Goal: Information Seeking & Learning: Learn about a topic

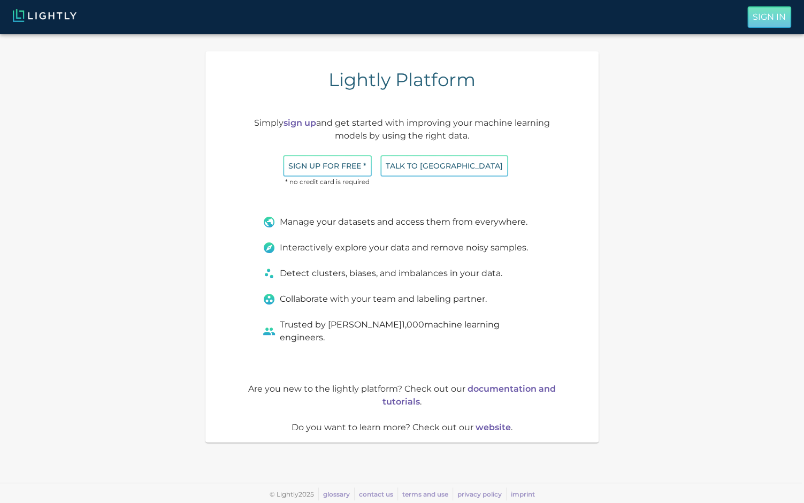
click at [762, 14] on p "Sign In" at bounding box center [768, 17] width 33 height 13
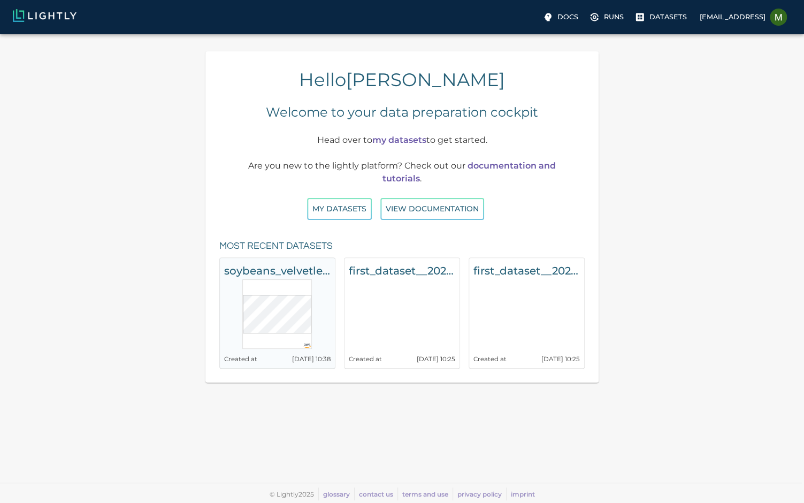
click at [296, 263] on h6 "soybeans_velvetleaf" at bounding box center [277, 270] width 106 height 17
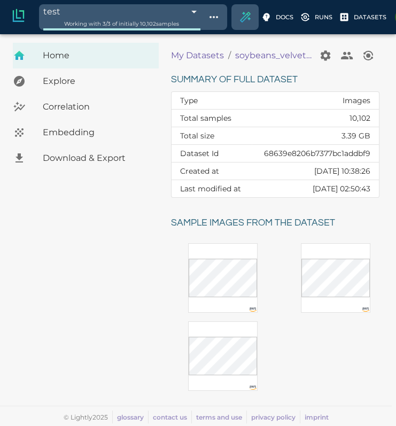
click at [67, 134] on span "Embedding" at bounding box center [96, 132] width 107 height 13
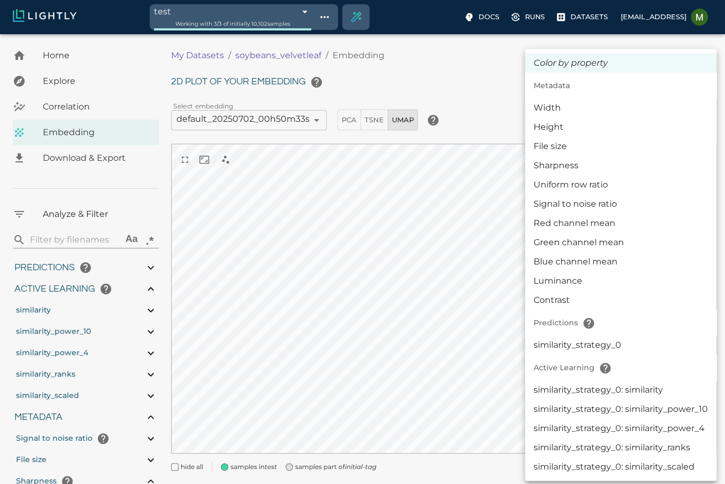
click at [636, 118] on body "test 68c2f732de19f9d88f6bda92 Working with 3 / 3 of initially 10,102 samples Do…" at bounding box center [362, 272] width 725 height 477
click at [588, 149] on li "File size" at bounding box center [620, 146] width 191 height 19
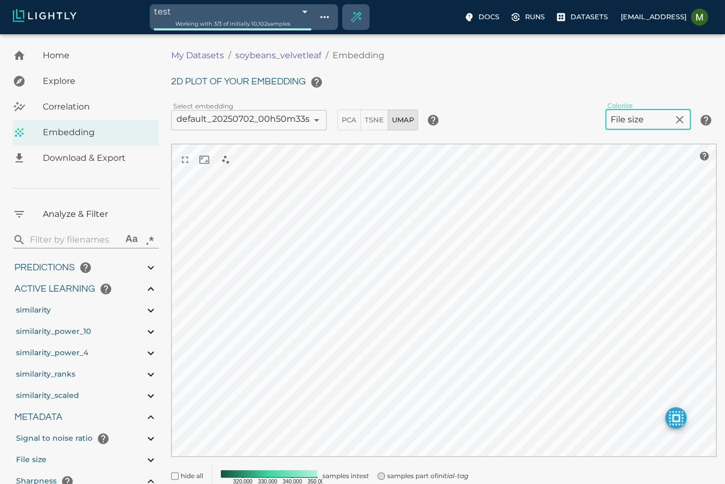
click at [647, 114] on body "test 68c2f732de19f9d88f6bda92 Working with 3 / 3 of initially 10,102 samples Do…" at bounding box center [362, 280] width 725 height 492
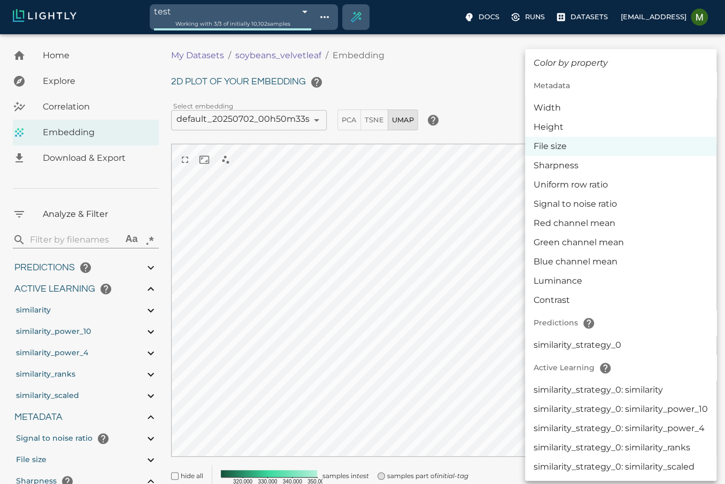
click at [563, 347] on li "similarity_strategy_0" at bounding box center [620, 345] width 191 height 19
type input "predictions|CATEGORICAL_STRING|CLASSIFICATION|name:|similarity_strategy_0"
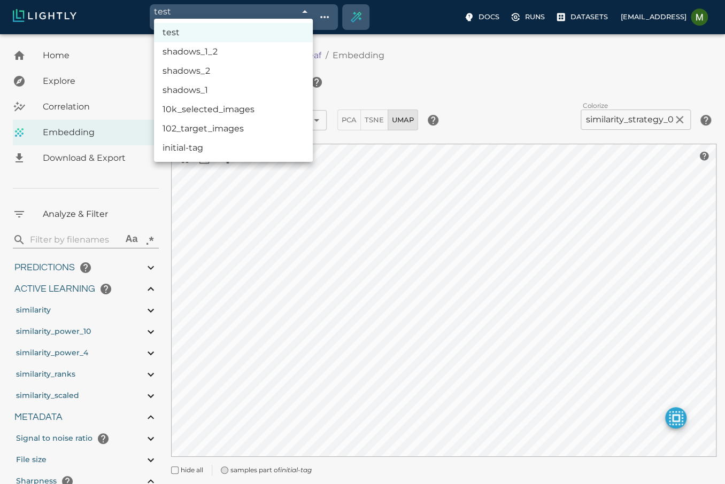
click at [196, 34] on body "test 68c2f732de19f9d88f6bda92 Working with 3 / 3 of initially 10,102 samples Do…" at bounding box center [362, 274] width 725 height 480
click at [187, 152] on li "initial-tag" at bounding box center [233, 147] width 159 height 19
type input "68639ee9eabd6b56e86b746e"
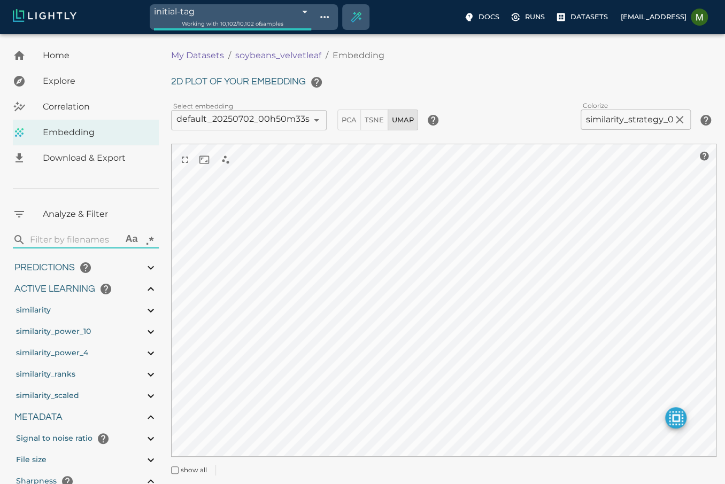
click at [624, 118] on body "initial-tag 68639ee9eabd6b56e86b746e Working with 10,102 / 10,102 of samples Do…" at bounding box center [362, 274] width 725 height 480
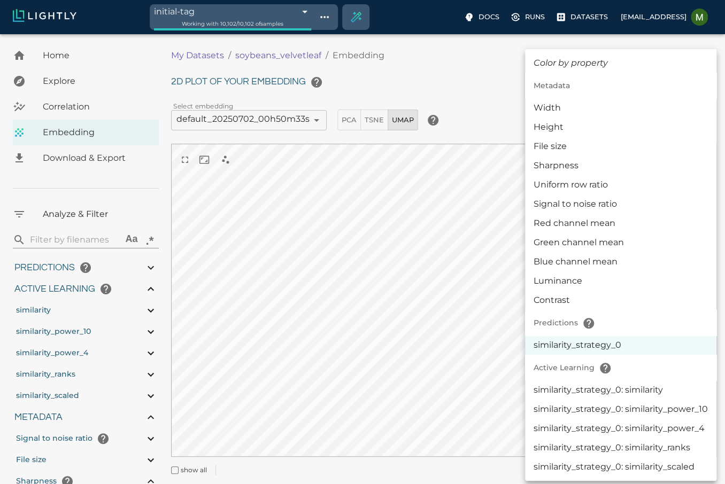
click at [574, 400] on li "similarity_strategy_0: similarity_power_10" at bounding box center [620, 409] width 191 height 19
type input "activeLearningv2|similarity_strategy_0: similarity_power_10"
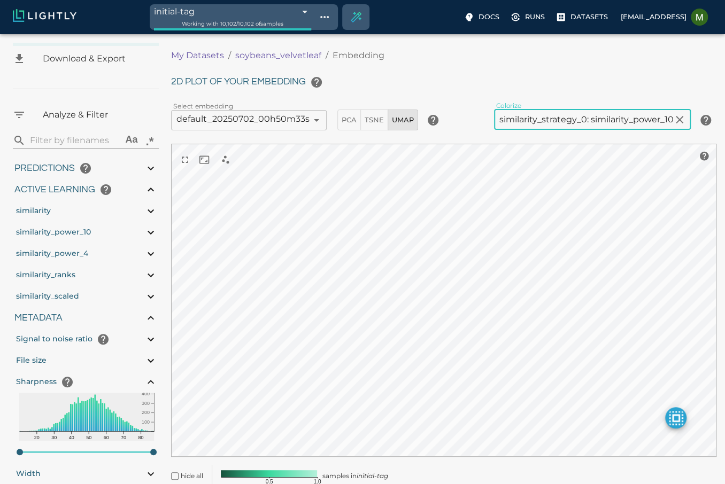
scroll to position [118, 0]
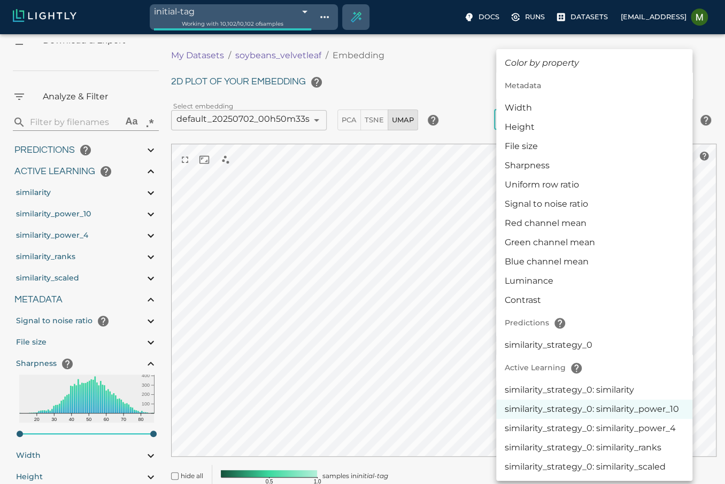
click at [537, 119] on body "initial-tag 68639ee9eabd6b56e86b746e Working with 10,102 / 10,102 of samples Do…" at bounding box center [362, 280] width 725 height 492
click at [356, 114] on div at bounding box center [362, 242] width 725 height 484
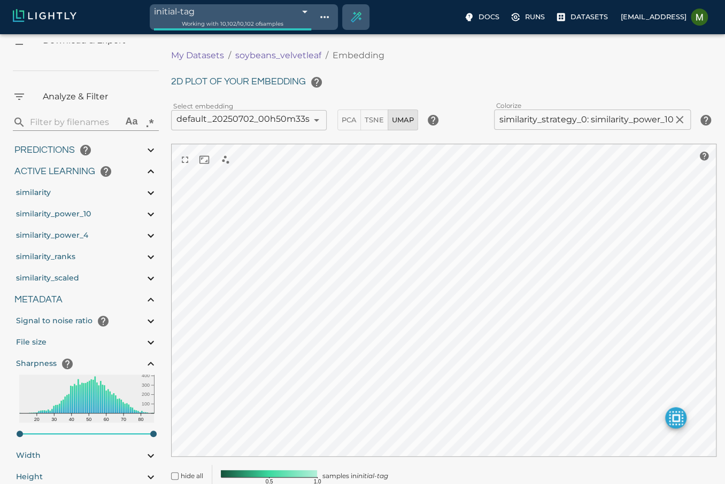
click at [374, 119] on div "Color by property Metadata Width Height File size Sharpness Uniform row ratio S…" at bounding box center [362, 242] width 725 height 484
click at [383, 119] on span "TSNE" at bounding box center [374, 120] width 19 height 12
click at [343, 118] on span "PCA" at bounding box center [349, 120] width 15 height 12
click at [379, 127] on button "TSNE" at bounding box center [374, 120] width 28 height 21
click at [414, 129] on div "2D plot of your embedding Select embedding default_20250702_00h50m33s 6864825ee…" at bounding box center [443, 280] width 545 height 416
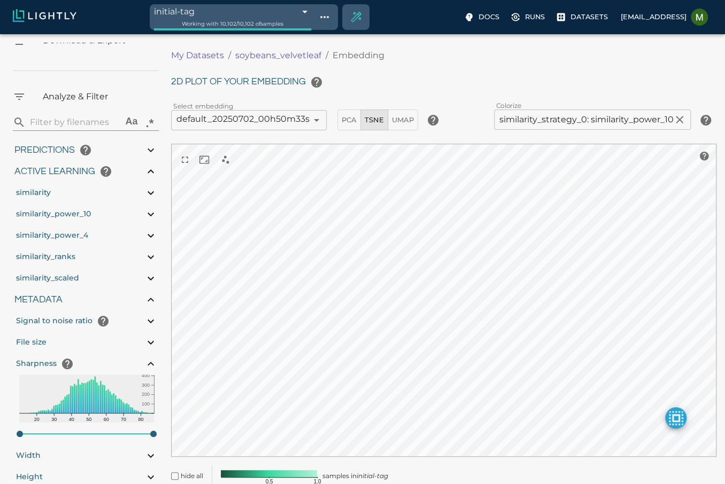
click at [408, 122] on span "UMAP" at bounding box center [403, 120] width 22 height 12
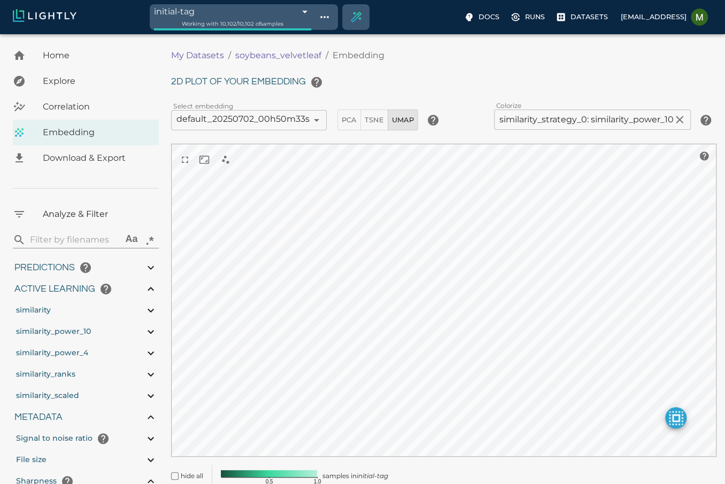
scroll to position [0, 0]
click at [82, 113] on div "Correlation" at bounding box center [86, 107] width 146 height 26
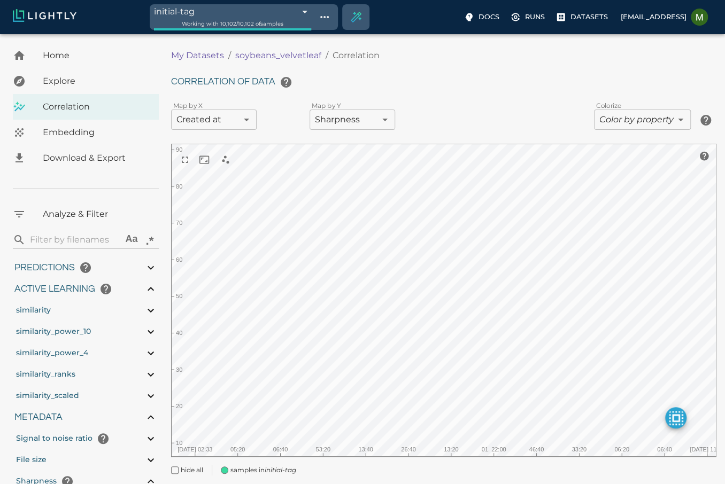
click at [351, 122] on body "initial-tag 68639ee9eabd6b56e86b746e Working with 10,102 / 10,102 of samples Do…" at bounding box center [362, 274] width 725 height 480
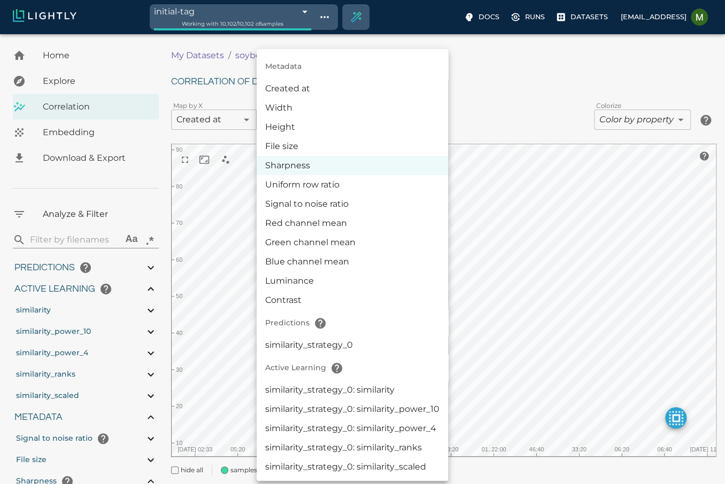
click at [336, 205] on li "Signal to noise ratio" at bounding box center [352, 204] width 191 height 19
type input "metaData.snr"
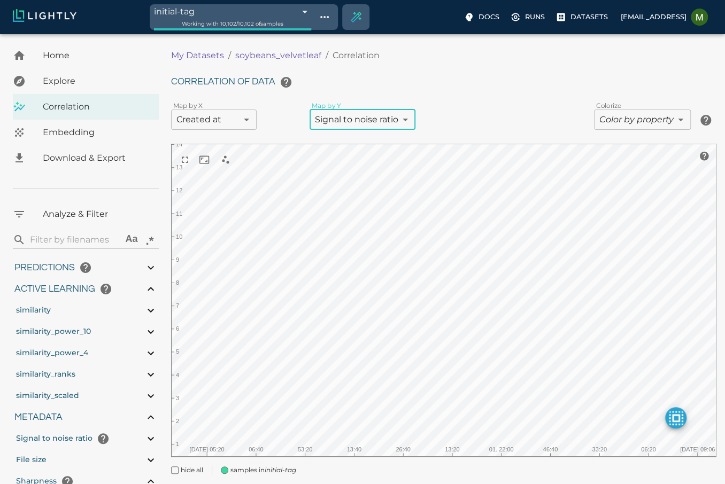
click at [228, 120] on body "initial-tag 68639ee9eabd6b56e86b746e Working with 10,102 / 10,102 of samples Do…" at bounding box center [362, 274] width 725 height 480
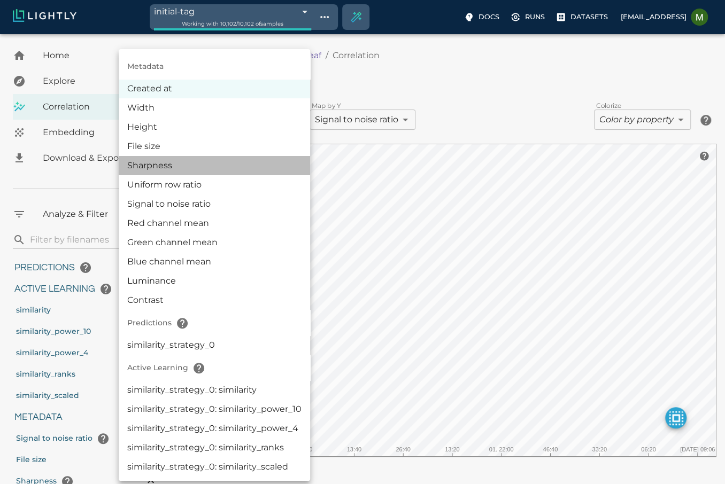
click at [192, 173] on li "Sharpness" at bounding box center [214, 165] width 191 height 19
type input "metaData.sharpness"
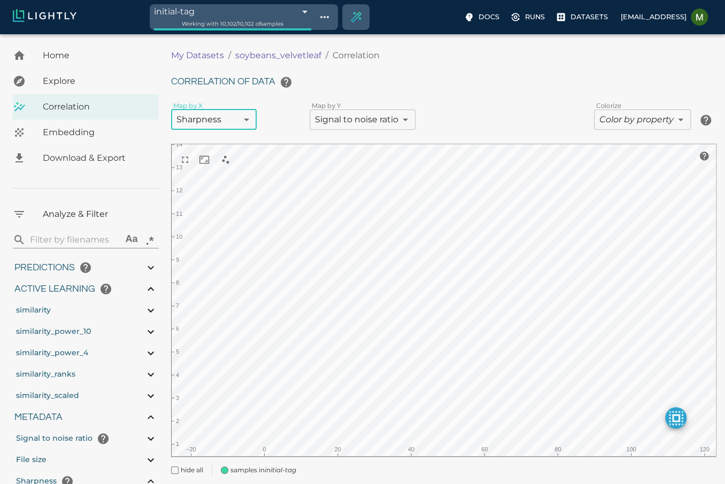
click at [221, 122] on body "initial-tag 68639ee9eabd6b56e86b746e Working with 10,102 / 10,102 of samples Do…" at bounding box center [362, 274] width 725 height 480
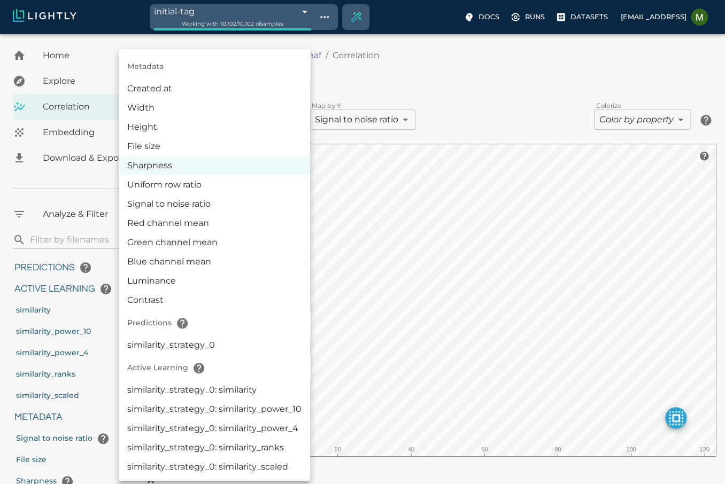
click at [206, 167] on li "Sharpness" at bounding box center [214, 165] width 191 height 19
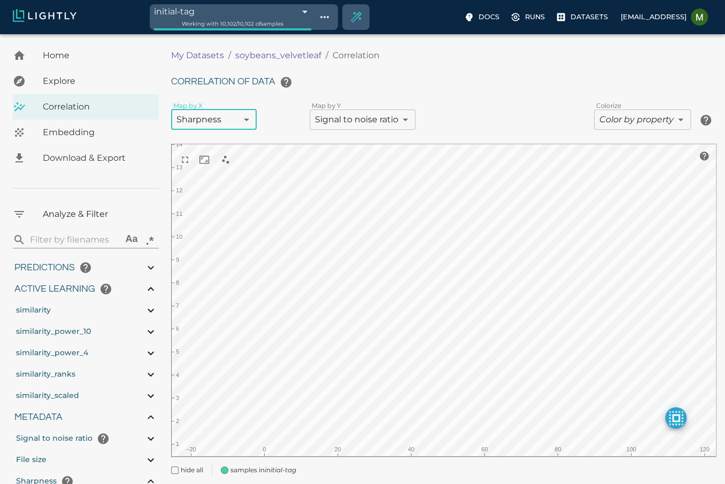
click at [363, 125] on body "initial-tag 68639ee9eabd6b56e86b746e Working with 10,102 / 10,102 of samples Do…" at bounding box center [362, 274] width 725 height 480
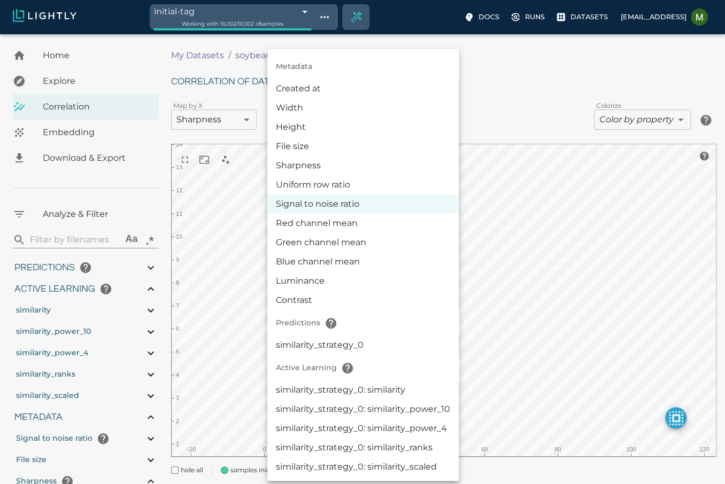
click at [335, 164] on li "Sharpness" at bounding box center [362, 165] width 191 height 19
type input "metaData.sharpness"
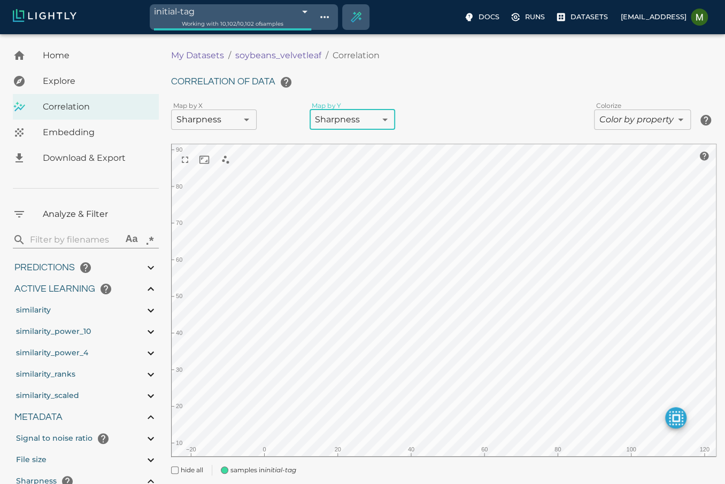
click at [212, 117] on body "initial-tag 68639ee9eabd6b56e86b746e Working with 10,102 / 10,102 of samples Do…" at bounding box center [362, 274] width 725 height 480
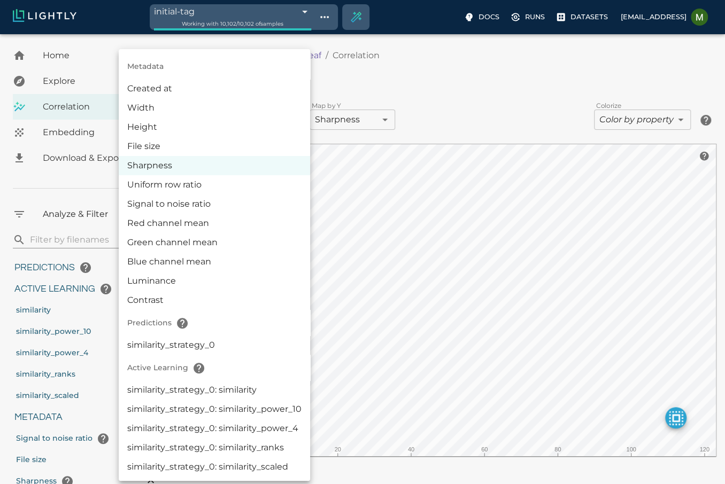
click at [193, 146] on li "File size" at bounding box center [214, 146] width 191 height 19
type input "metaData.sizeInBytes"
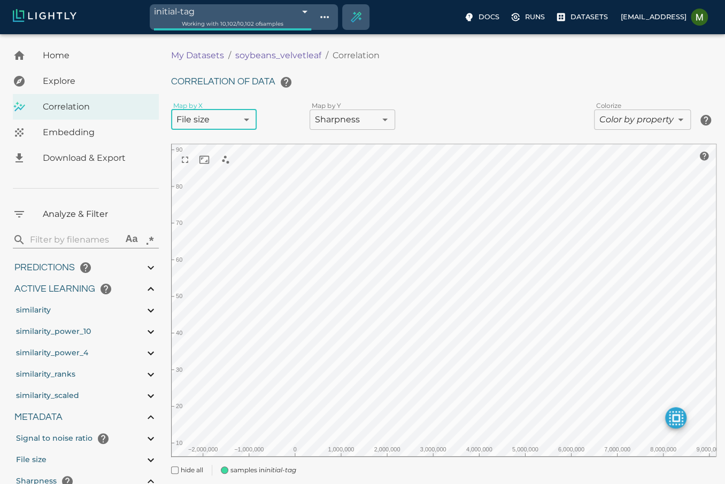
click at [71, 135] on span "Embedding" at bounding box center [96, 132] width 107 height 13
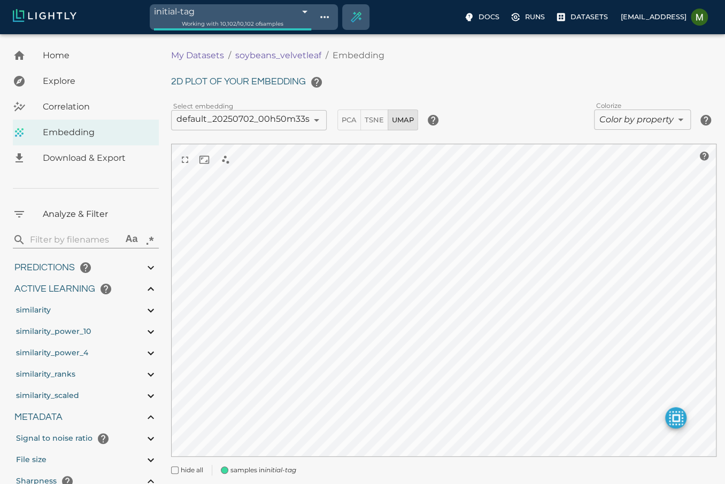
click at [636, 114] on body "initial-tag 68639ee9eabd6b56e86b746e Working with 10,102 / 10,102 of samples Do…" at bounding box center [362, 274] width 725 height 480
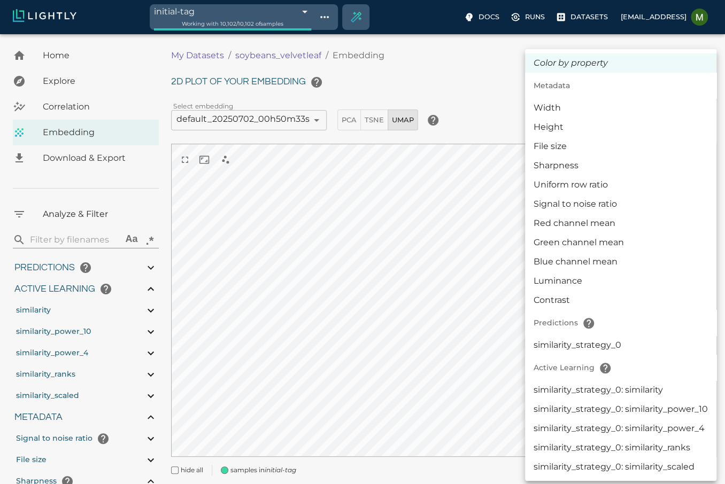
click at [579, 67] on icon "Color by property" at bounding box center [571, 63] width 74 height 13
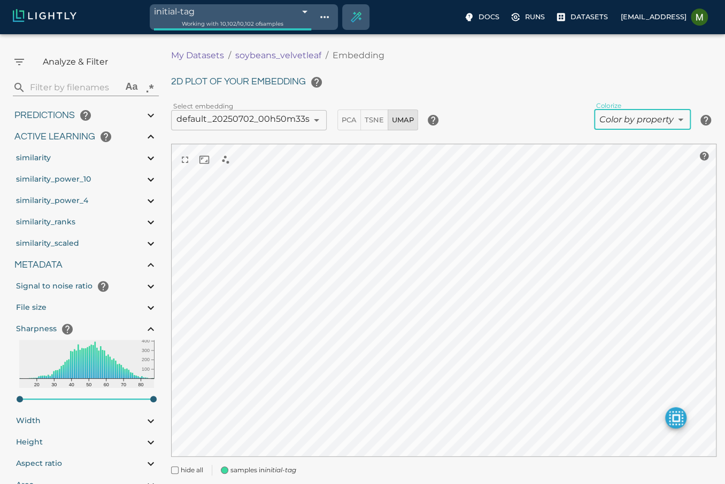
scroll to position [155, 0]
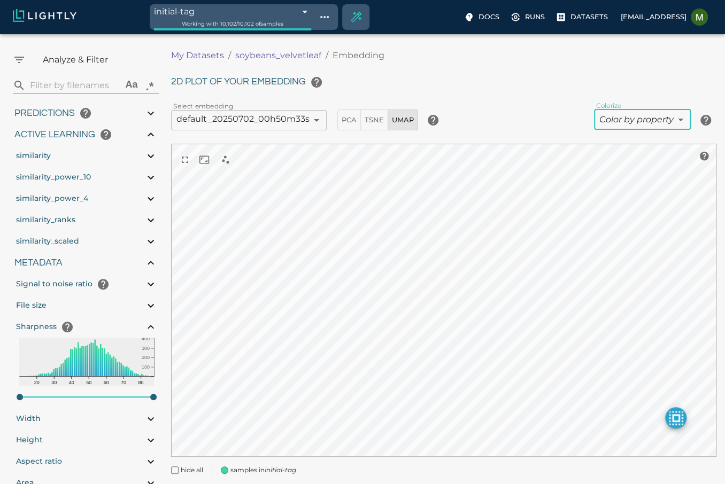
type input "10.019021987915"
type input "87.691021987915"
type input "10.019021987915"
type input "87.691021987915"
type input "10.019021987915"
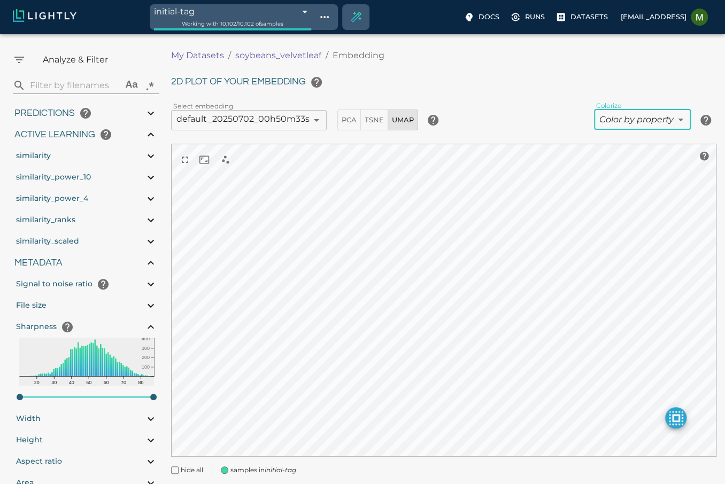
type input "87.691021987915"
type input "10.019021987915"
type input "87.691021987915"
type input "10.019021987915"
type input "87.691021987915"
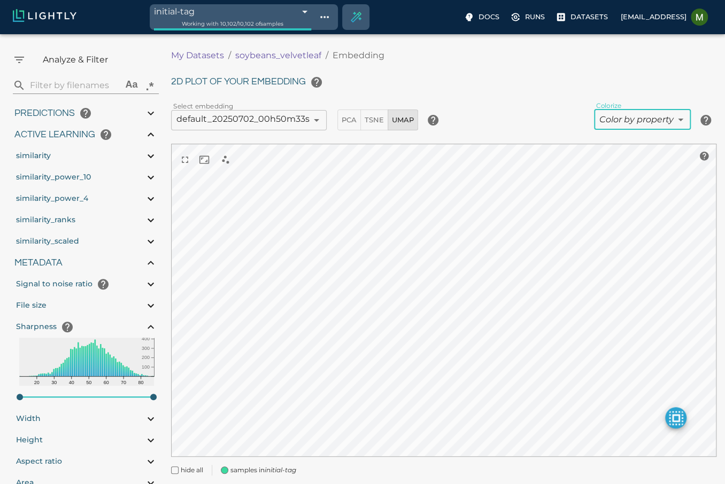
type input "10.019021987915"
type input "87.691021987915"
type input "10.019021987915"
type input "87.691021987915"
type input "10.019021987915"
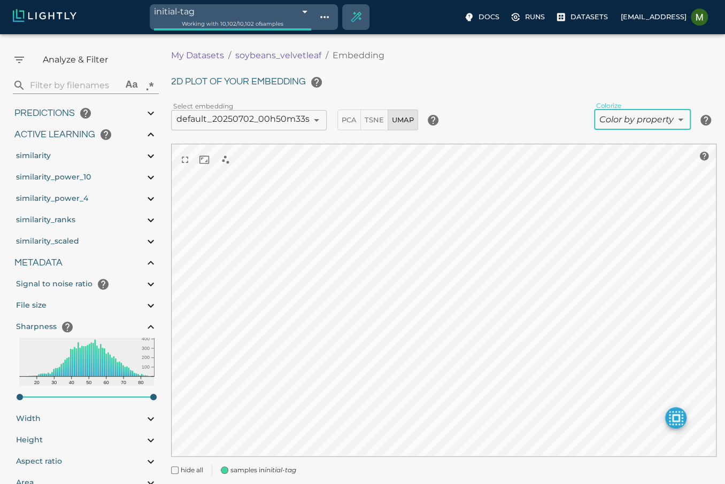
type input "87.691021987915"
type input "10.019021987915"
type input "87.691021987915"
type input "10.019021987915"
type input "87.691021987915"
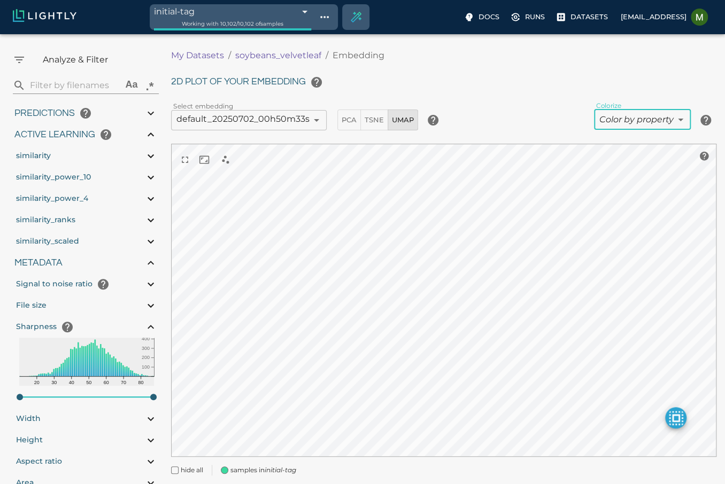
type input "10.019021987915"
type input "87.691021987915"
type input "10.019021987915"
type input "87.691021987915"
type input "10.019021987915"
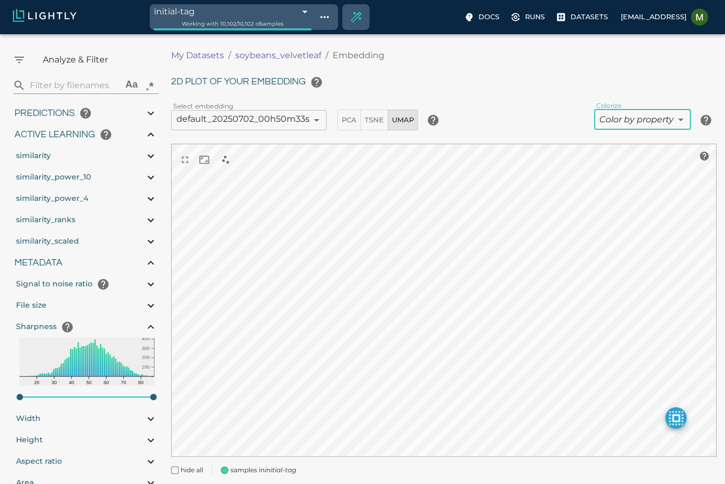
type input "87.691021987915"
type input "10.019021987915"
type input "87.691021987915"
type input "10.019021987915"
type input "87.691021987915"
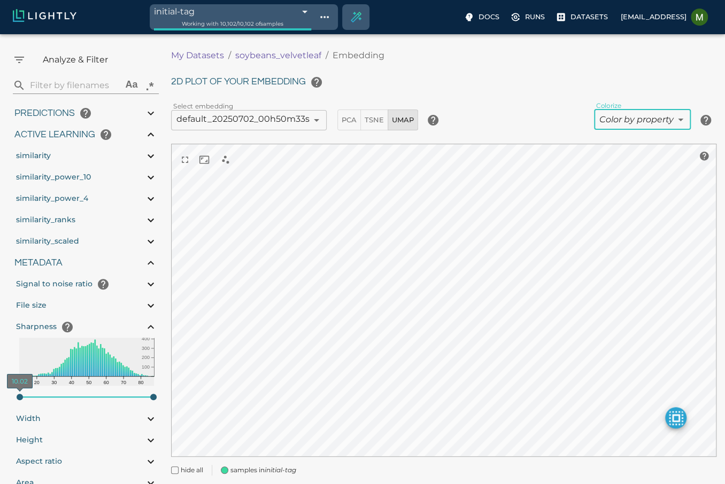
type input "10.019021987915"
type input "87.691021987915"
type input "10.019021987915"
type input "87.691021987915"
type input "10.019021987915"
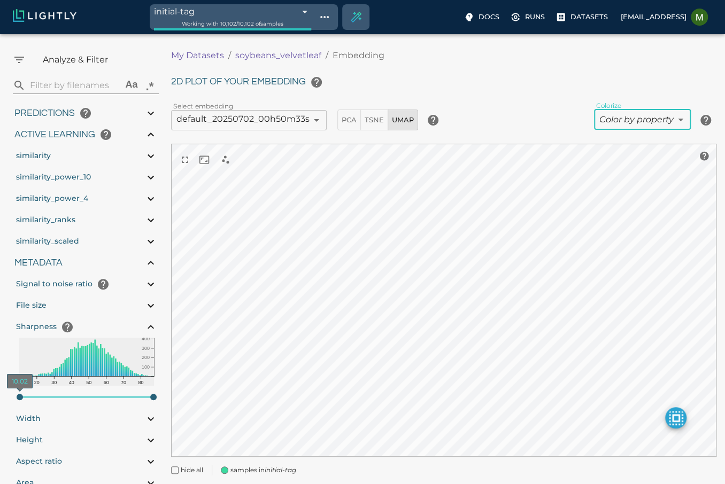
type input "87.691021987915"
type input "10.551021987915"
type input "87.691021987915"
type input "1.05492056999144"
type input "13.4059205699914"
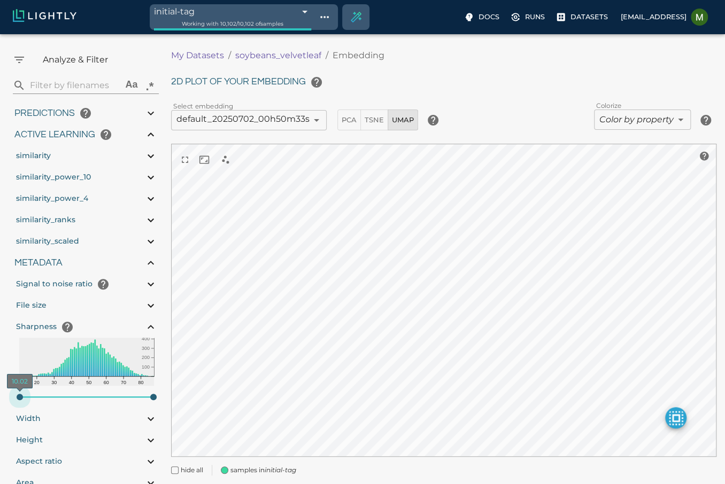
type input "11.724021987915"
type input "87.691021987915"
type input "1.05492056999144"
type input "13.4059205699914"
type input "15.830021987915"
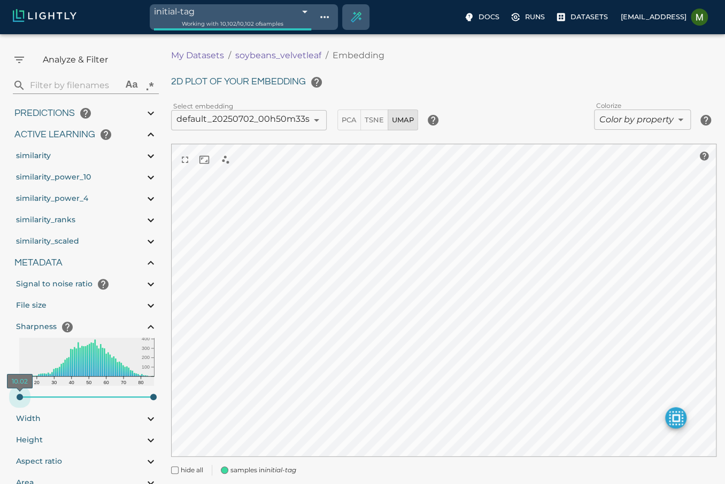
type input "87.691021987915"
type input "1.05492056999144"
type input "13.4059205699914"
type input "27.855021987915"
type input "87.691021987915"
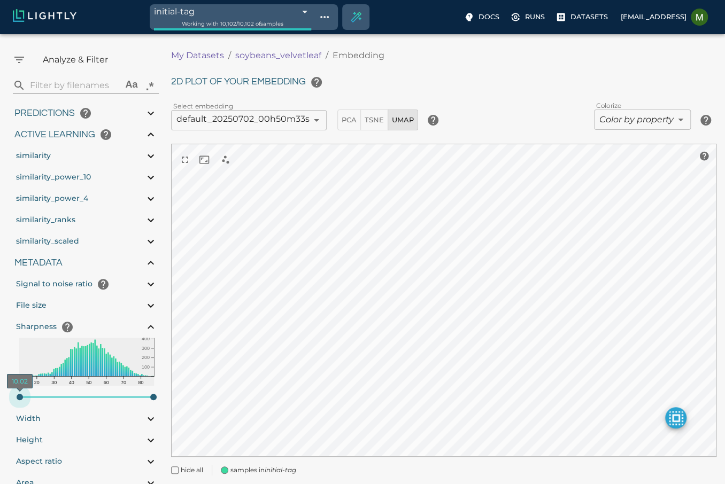
type input "30.202021987915"
type input "87.691021987915"
type input "32.255021987915"
type input "87.691021987915"
type input "34.015021987915"
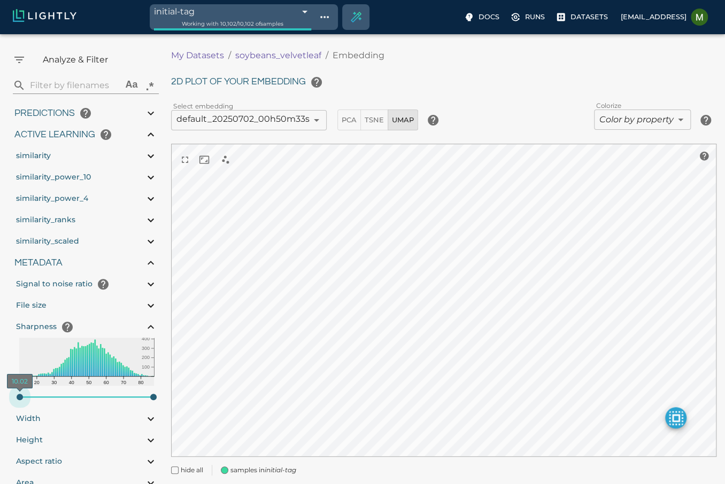
type input "87.691021987915"
type input "1.05492056999144"
type input "13.4059205699914"
type input "35.774021987915"
type input "87.691021987915"
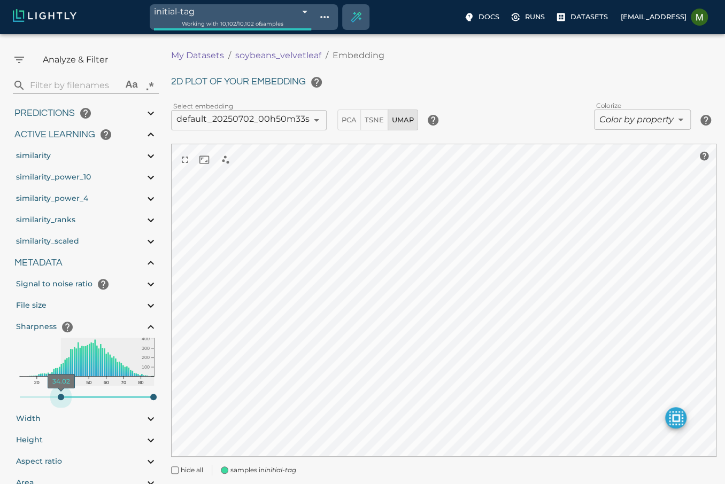
type input "1.05492056999144"
type input "13.4059205699914"
type input "39.001021987915"
type input "87.691021987915"
type input "1.05492056999144"
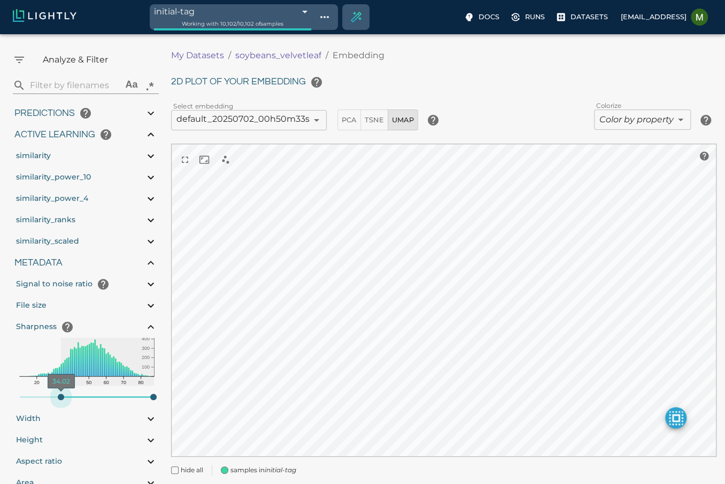
type input "13.4059205699914"
type input "43.400021987915"
type input "87.691021987915"
type input "43.987021987915"
type input "87.691021987915"
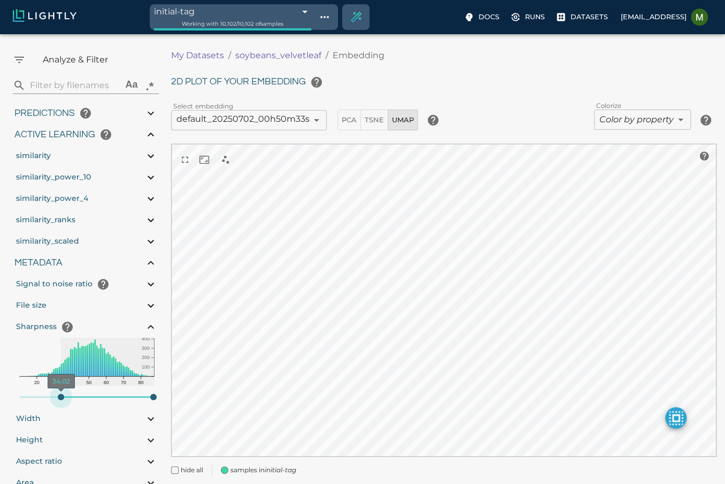
type input "44.867021987915"
type input "87.691021987915"
type input "45.453021987915"
type input "87.691021987915"
type input "45.747021987915"
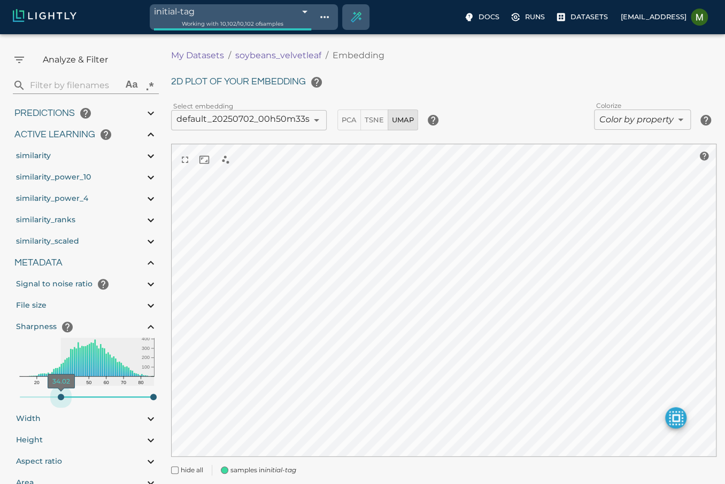
type input "87.691021987915"
type input "46.040021987915"
type input "87.691021987915"
type input "1.05492056999144"
type input "13.4059205699914"
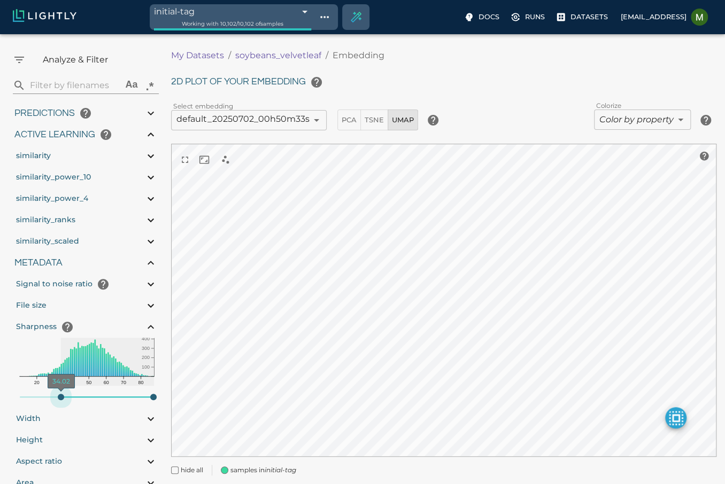
type input "46.333021987915"
type input "87.691021987915"
type input "1.05492056999144"
type input "13.4059205699914"
type input "46.626021987915"
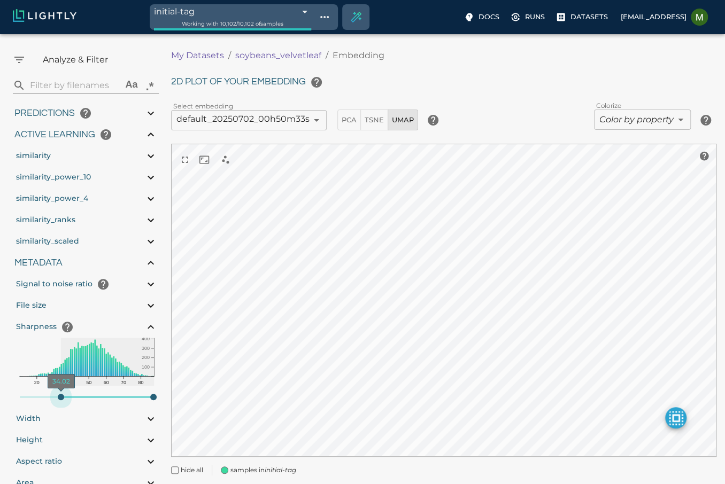
type input "87.691021987915"
type input "1.05492056999144"
type input "13.4059205699914"
type input "46.920021987915"
type input "87.691021987915"
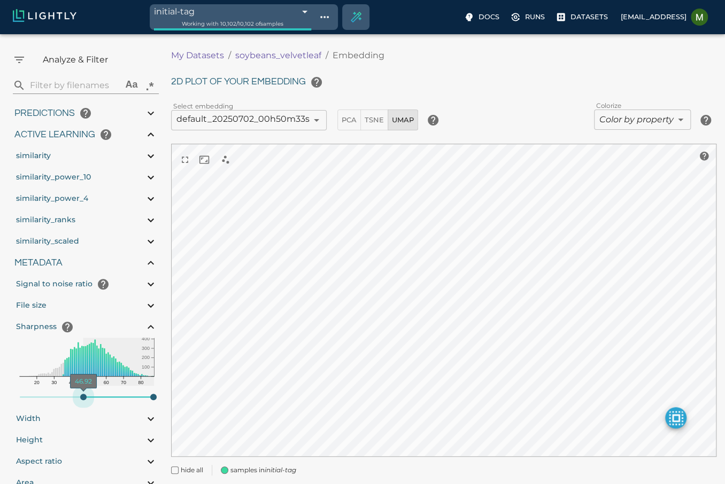
type input "47.506021987915"
type input "87.691021987915"
type input "1.05492056999144"
type input "13.4059205699914"
type input "47.506021987915"
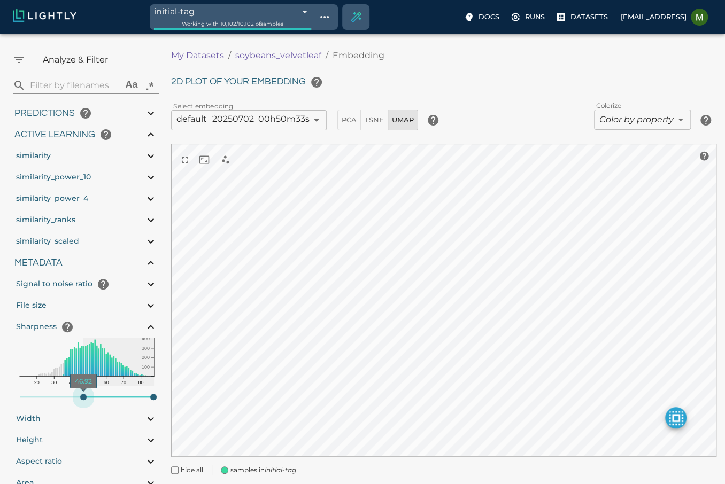
type input "87.691021987915"
type input "1.05492056999144"
type input "13.4059205699914"
type input "47.506021987915"
type input "87.691021987915"
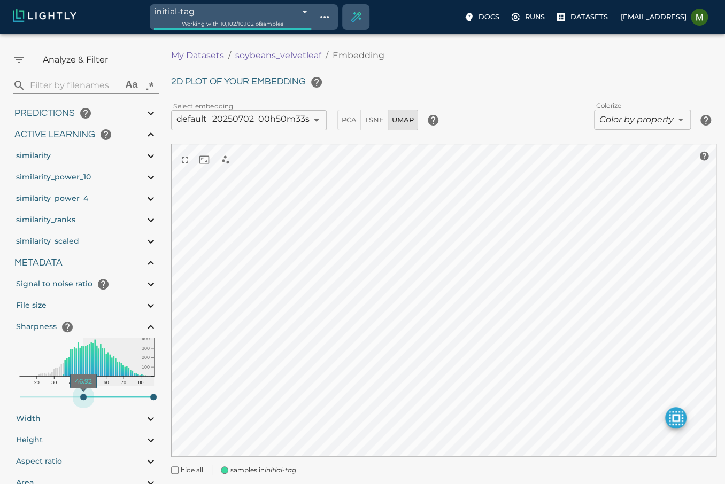
type input "1.05492056999144"
type input "13.4059205699914"
type input "47.506021987915"
type input "87.691021987915"
type input "47.213021987915"
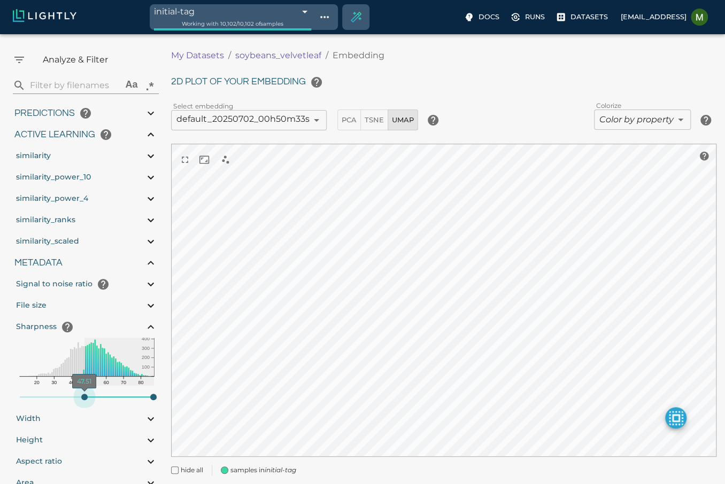
type input "87.691021987915"
type input "1.05492056999144"
type input "13.4059205699914"
type input "47.213021987915"
type input "87.691021987915"
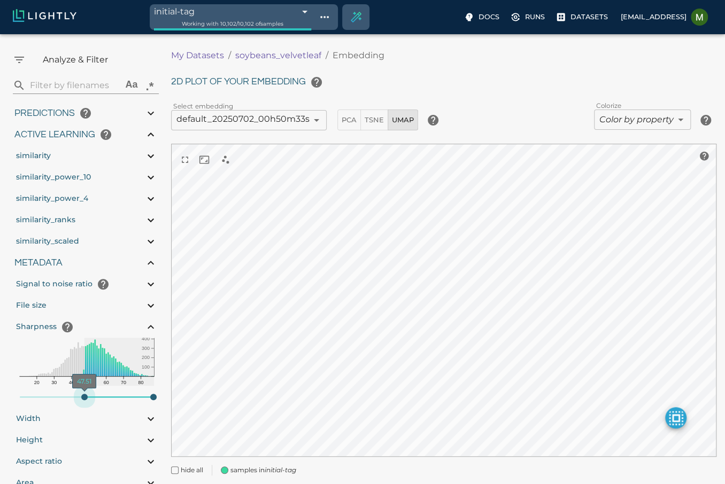
type input "1.05492056999144"
type input "13.4059205699914"
type input "47.213021987915"
type input "87.691021987915"
type input "1.05492056999144"
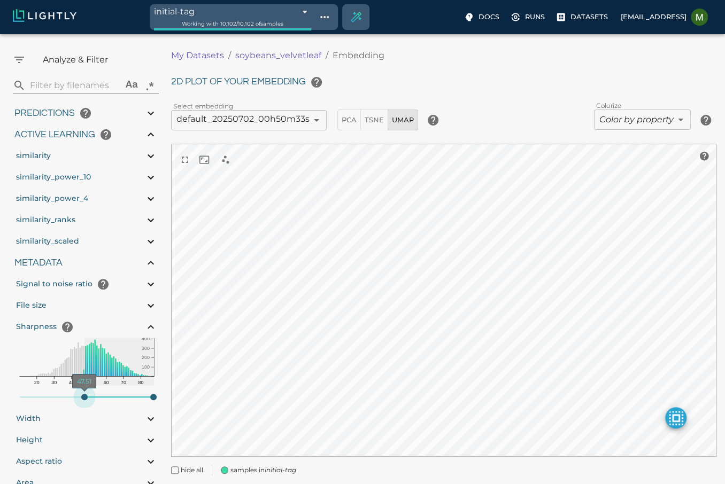
type input "13.4059205699914"
type input "47.213021987915"
type input "87.691021987915"
type input "46.920021987915"
type input "87.691021987915"
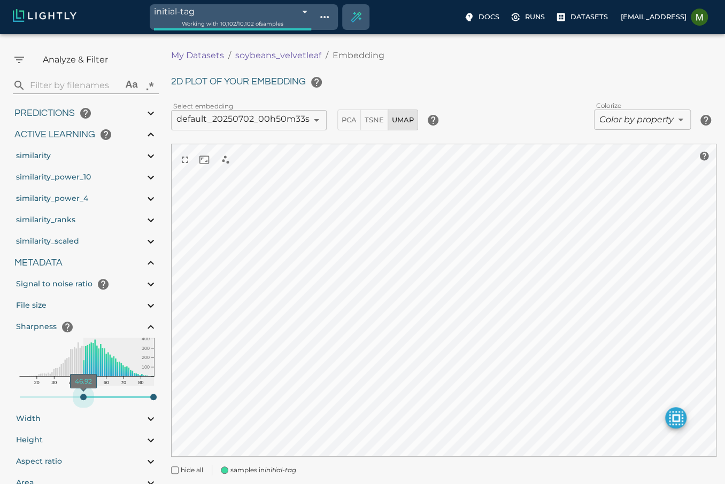
type input "46.626021987915"
type input "87.691021987915"
type input "1.05492056999144"
type input "13.4059205699914"
type input "46.626021987915"
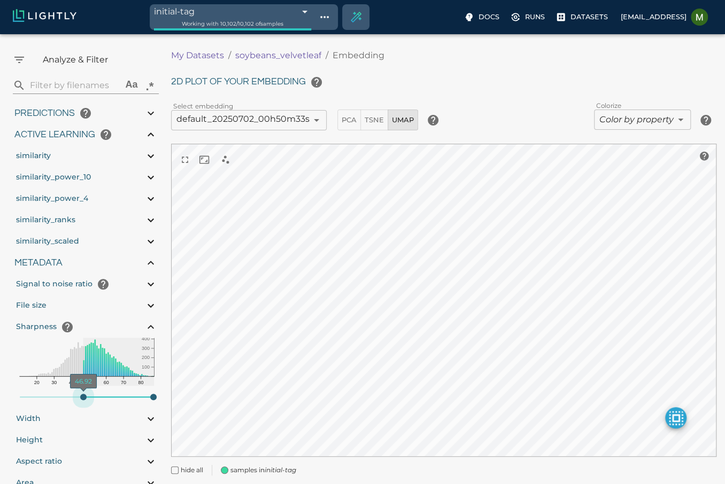
type input "87.691021987915"
type input "1.05492056999144"
type input "13.4059205699914"
type input "46.333021987915"
type input "87.691021987915"
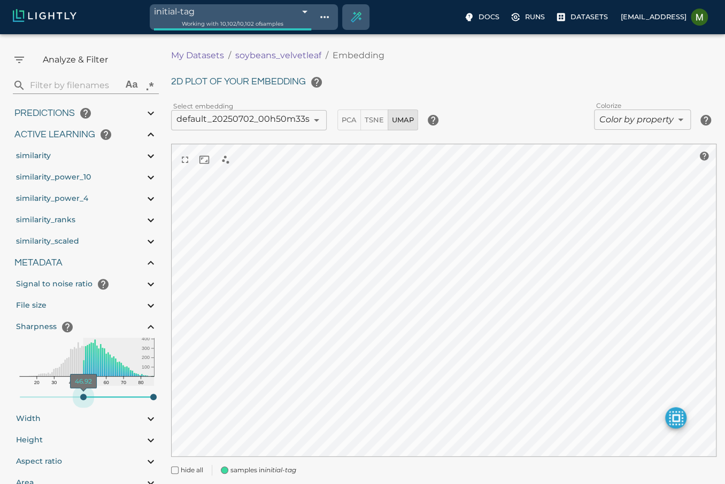
type input "1.05492056999144"
type input "13.4059205699914"
type input "44.867021987915"
type input "87.691021987915"
type input "36.948021987915"
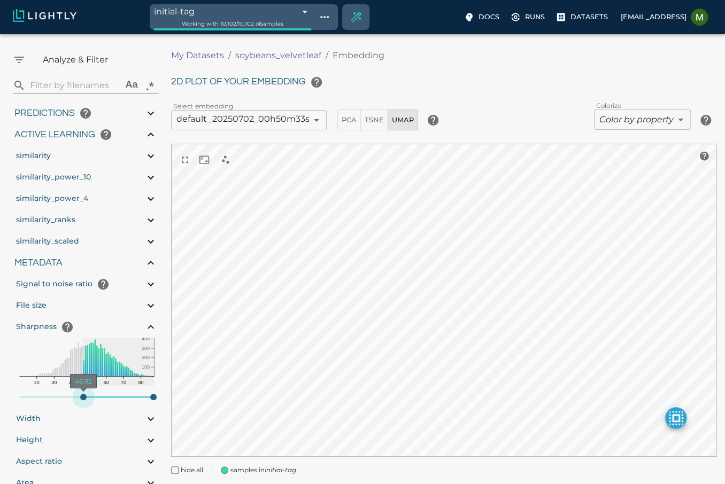
type input "87.691021987915"
type input "35.774021987915"
type input "87.691021987915"
type input "34.308021987915"
type input "87.691021987915"
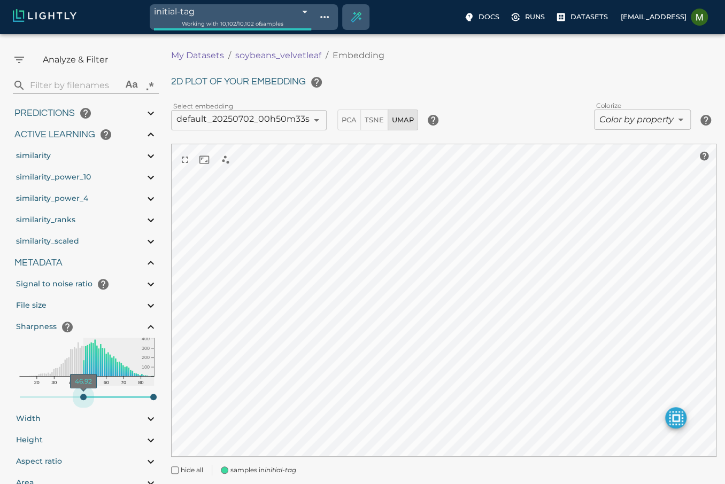
type input "1.05492056999144"
type input "13.4059205699914"
type input "31.082021987915"
type input "87.691021987915"
type input "1.05492056999144"
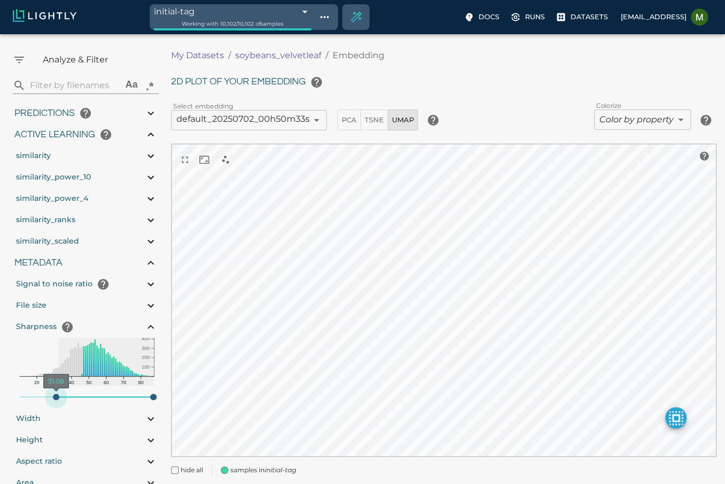
type input "13.4059205699914"
type input "24.922021987915"
type input "87.691021987915"
type input "1.05492056999144"
type input "13.4059205699914"
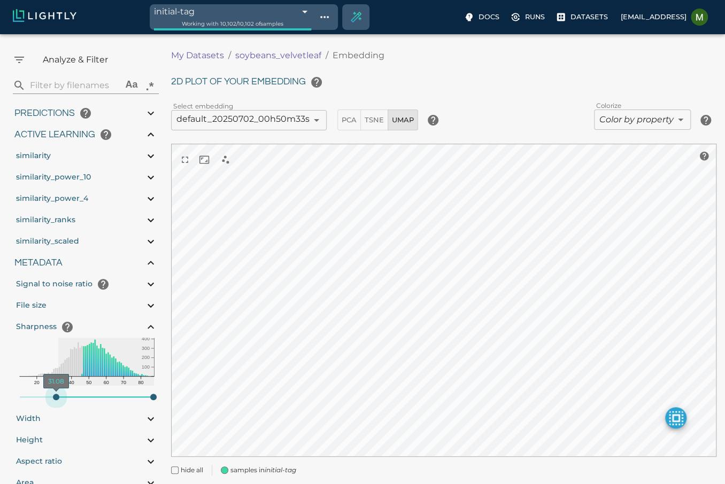
type input "19.643021987915"
type input "87.691021987915"
type input "15.830021987915"
type input "87.691021987915"
type input "13.190021987915"
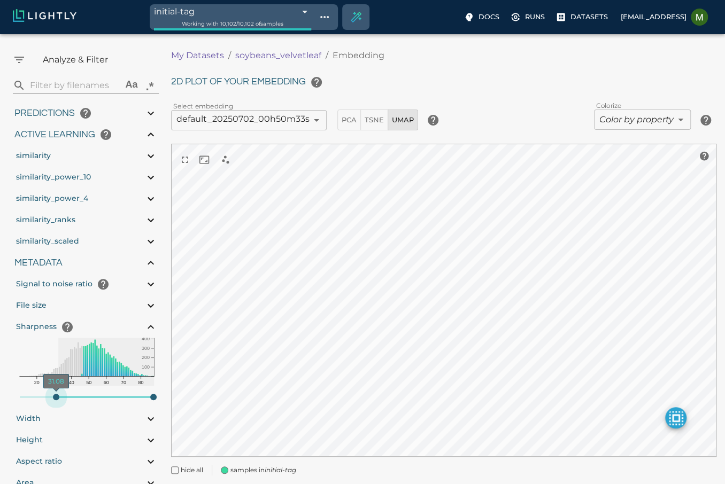
type input "87.691021987915"
type input "11.137021987915"
type input "87.691021987915"
type input "1.05492056999144"
type input "13.4059205699914"
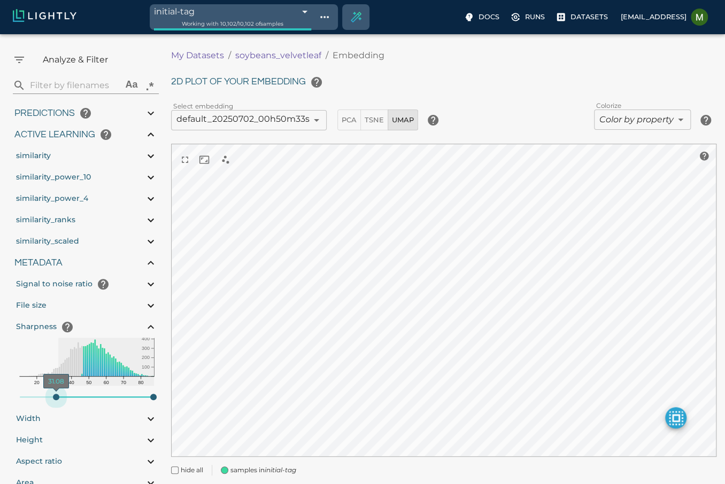
type input "10.019021987915"
type input "87.691021987915"
type input "1.05492056999144"
type input "13.4059205699914"
type input "10.019021987915"
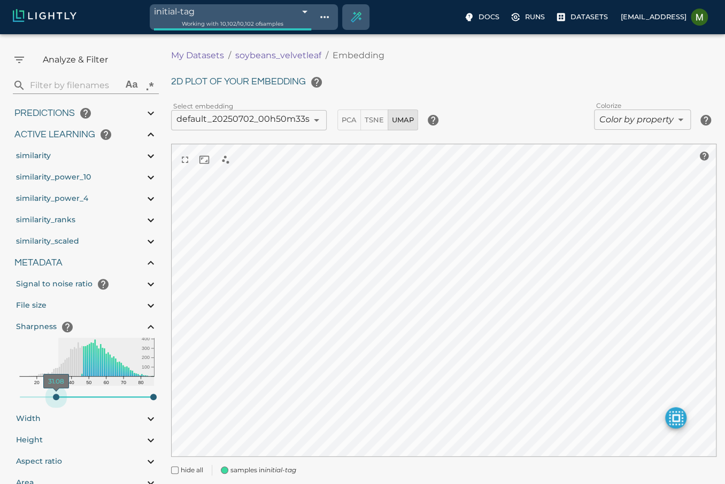
type input "87.691021987915"
type input "1.05492056999144"
type input "13.4059205699914"
type input "10.019021987915"
type input "87.691021987915"
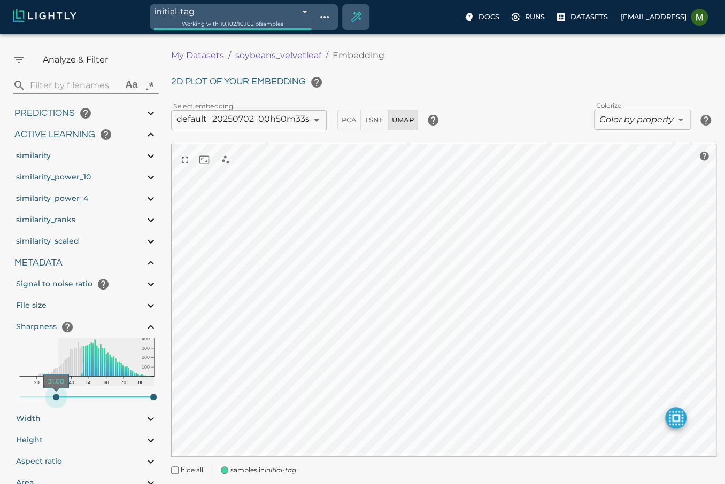
type input "1.05492056999144"
type input "13.4059205699914"
type input "10.019021987915"
type input "87.691021987915"
type input "1.05492056999144"
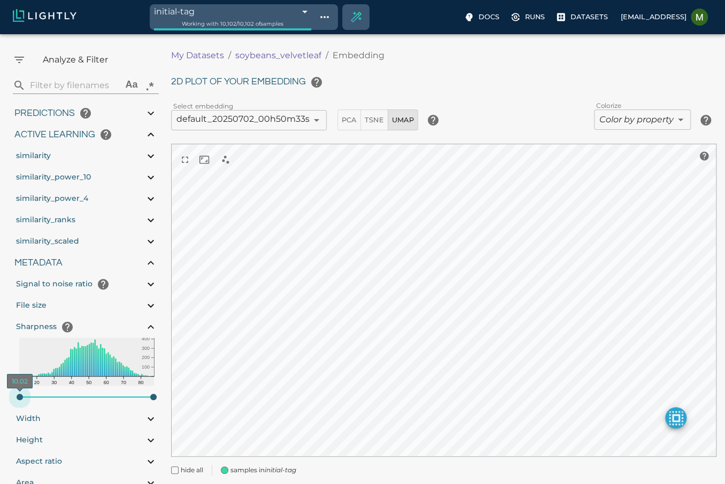
type input "13.4059205699914"
type input "10.019021987915"
type input "87.691021987915"
type input "1.05492056999144"
type input "13.4059205699914"
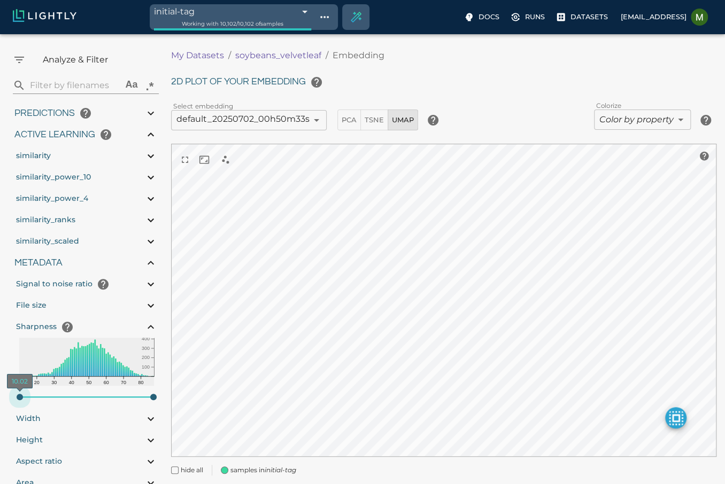
type input "10.019021987915"
type input "87.691021987915"
type input "1.05492056999144"
type input "13.4059205699914"
type input "10.019021987915"
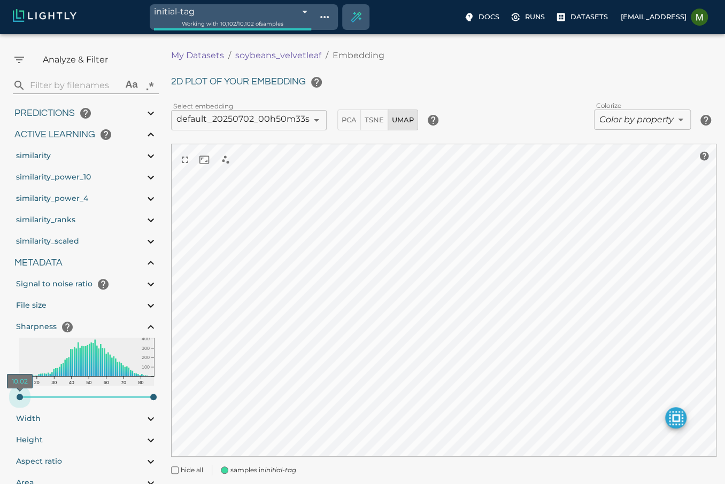
type input "87.691021987915"
drag, startPoint x: 18, startPoint y: 397, endPoint x: 1, endPoint y: 392, distance: 17.8
click at [1, 392] on div "Home Explore Correlation Embedding Download & Export Analyze & Filter ​ Aa .* P…" at bounding box center [85, 268] width 171 height 450
type input "10.019021987915"
type input "87.691021987915"
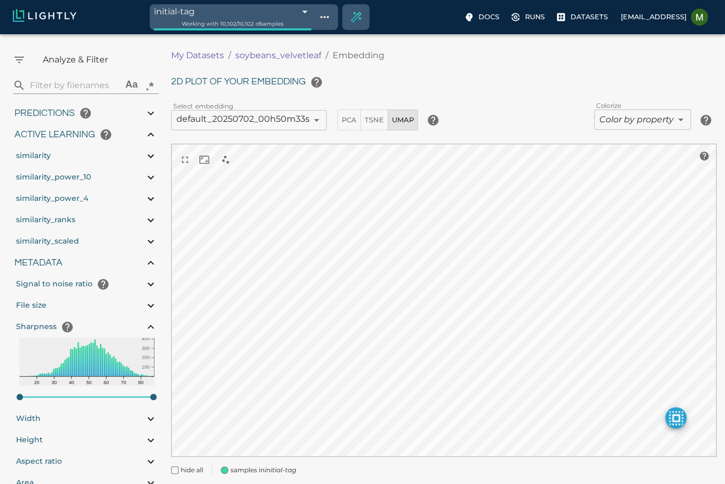
type input "10.019021987915"
type input "87.691021987915"
type input "10.019021987915"
type input "87.691021987915"
type input "10.019021987915"
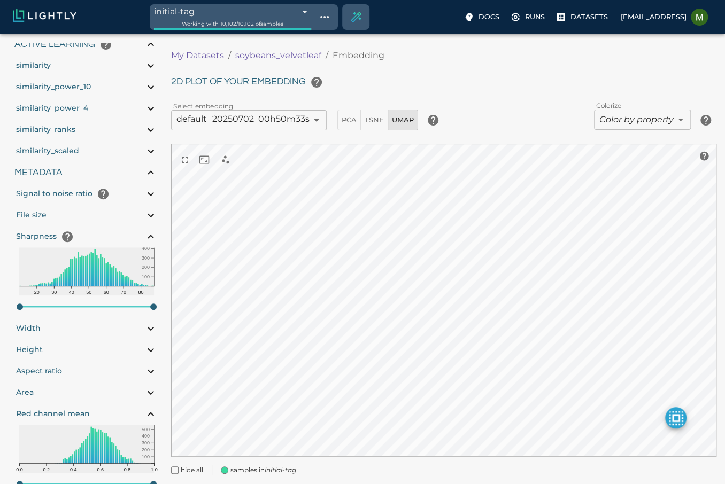
scroll to position [125, 0]
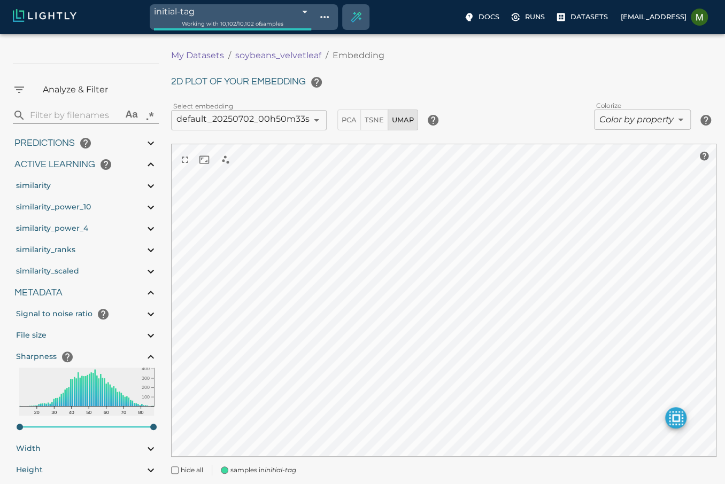
click at [135, 356] on div "Sharpness" at bounding box center [86, 357] width 144 height 21
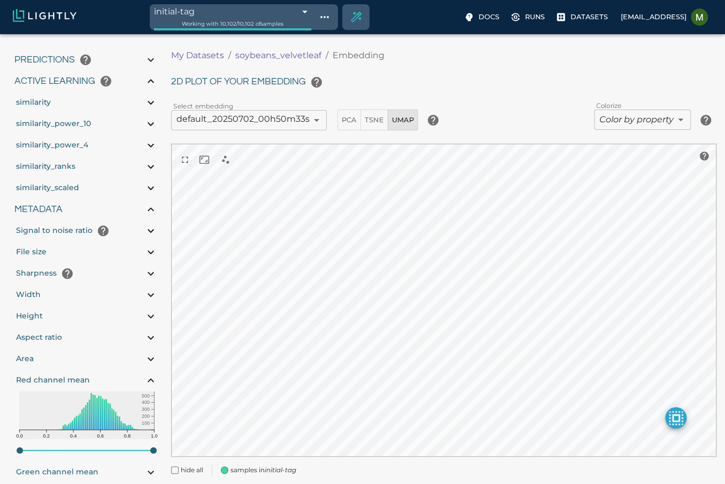
click at [111, 382] on div "Red channel mean" at bounding box center [86, 380] width 144 height 21
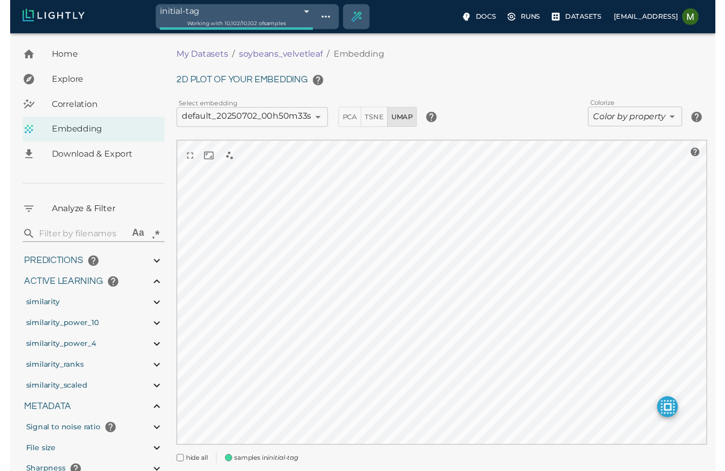
scroll to position [0, 0]
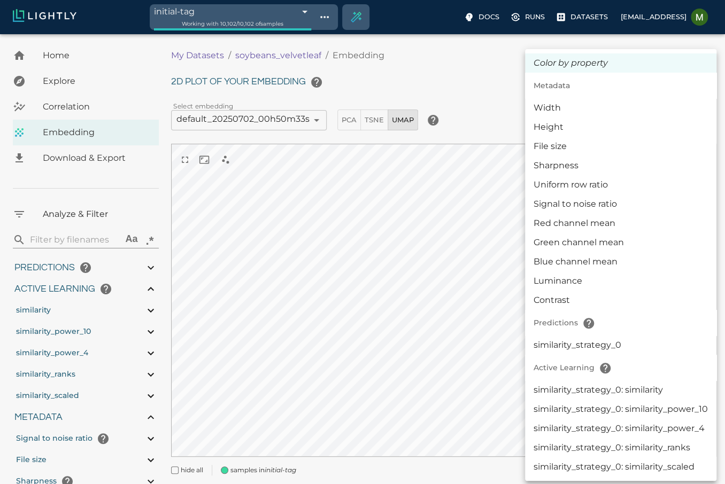
click at [659, 125] on body "initial-tag 68639ee9eabd6b56e86b746e Working with 10,102 / 10,102 of samples Do…" at bounding box center [362, 274] width 725 height 480
click at [453, 187] on div at bounding box center [362, 242] width 725 height 484
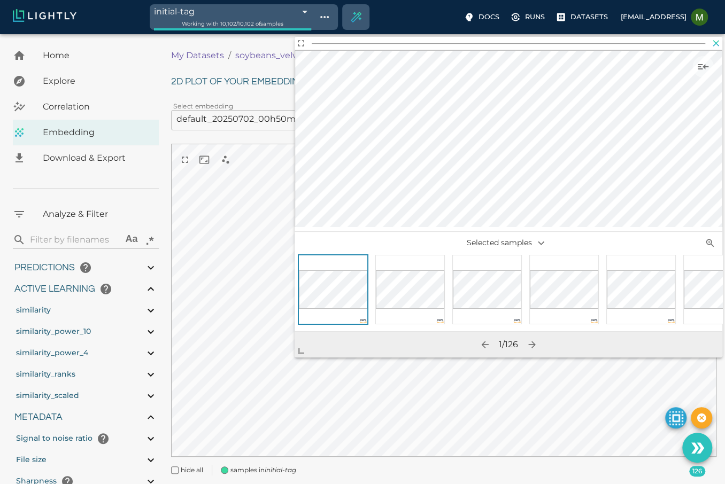
click at [715, 43] on icon "button" at bounding box center [716, 43] width 6 height 6
click at [715, 42] on icon "button" at bounding box center [716, 43] width 11 height 11
click at [713, 45] on icon "button" at bounding box center [716, 43] width 11 height 11
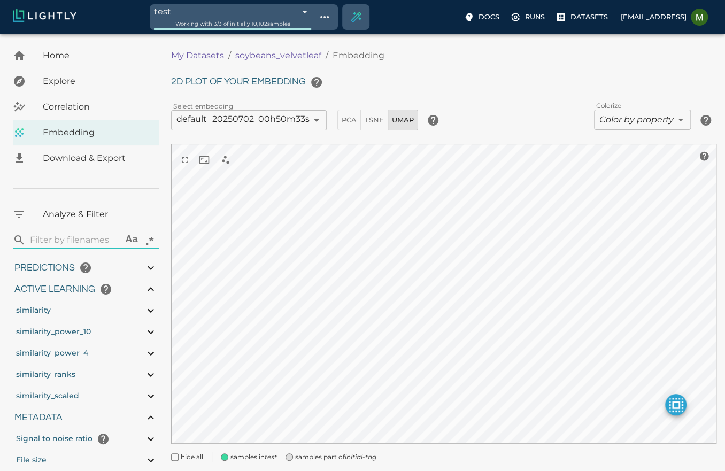
click at [63, 329] on span "similarity_power_10" at bounding box center [53, 332] width 75 height 10
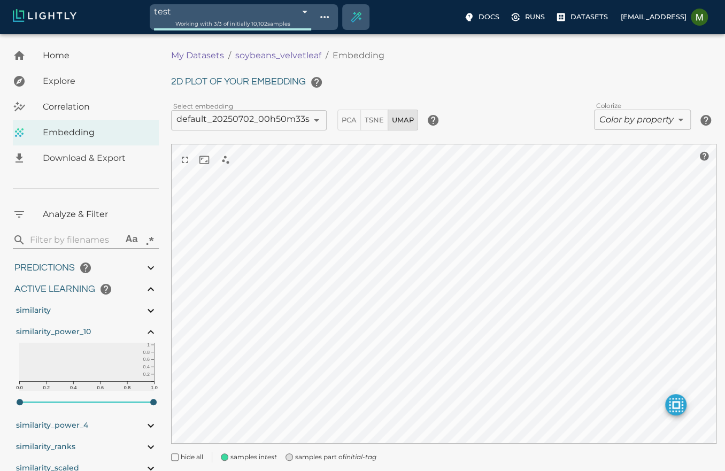
type input "1.05492056999144"
type input "13.4059205699914"
type input "10.019021987915"
type input "87.691021987915"
click at [63, 329] on span "similarity_power_10" at bounding box center [53, 332] width 75 height 10
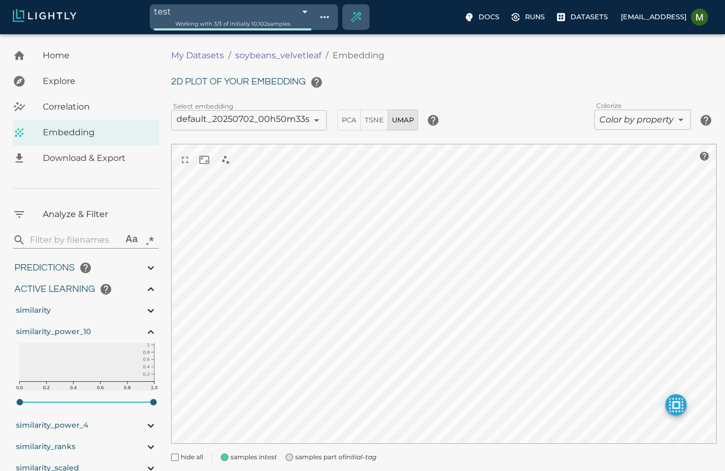
type input "1.05492056999144"
type input "13.4059205699914"
type input "10.019021987915"
type input "87.691021987915"
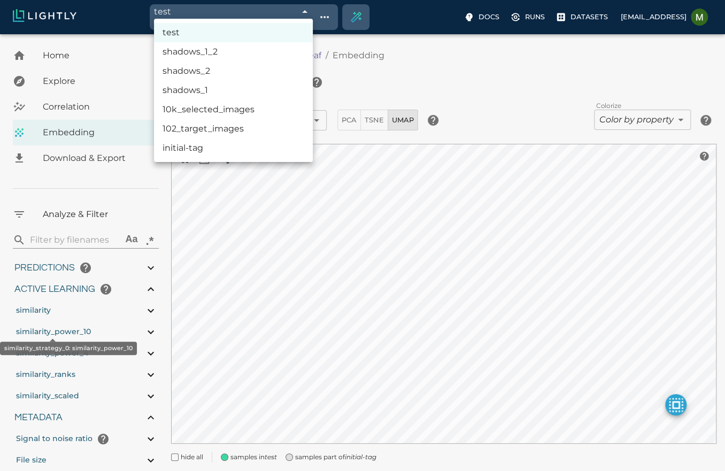
click at [294, 34] on body "test 68c2f732de19f9d88f6bda92 Working with 3 / 3 of initially 10,102 samples Do…" at bounding box center [362, 267] width 725 height 467
click at [294, 12] on div at bounding box center [362, 235] width 725 height 471
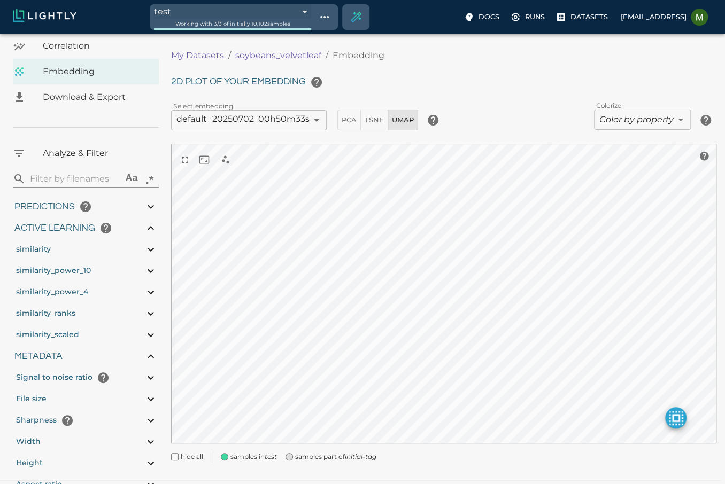
scroll to position [64, 0]
